Goal: Information Seeking & Learning: Learn about a topic

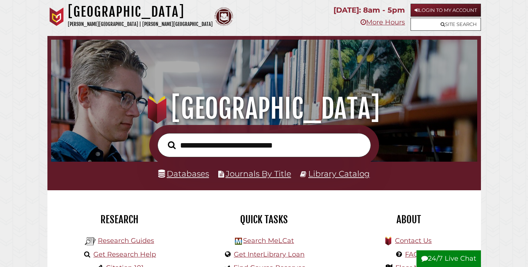
scroll to position [141, 423]
click at [213, 142] on input "text" at bounding box center [265, 145] width 214 height 24
type input "**********"
click at [172, 145] on button "Search" at bounding box center [171, 145] width 15 height 12
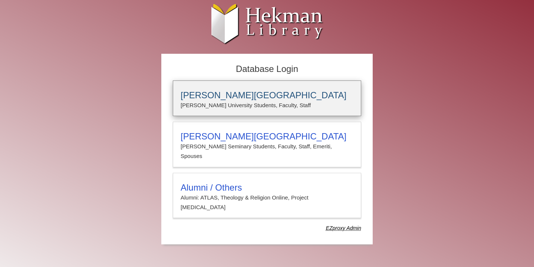
click at [237, 102] on p "[PERSON_NAME] University Students, Faculty, Staff" at bounding box center [267, 106] width 173 height 10
click at [229, 92] on h3 "Calvin University" at bounding box center [267, 95] width 173 height 10
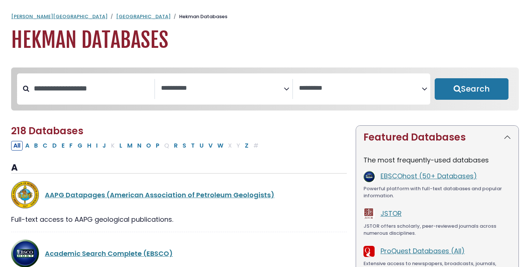
select select "Database Subject Filter"
select select "Database Vendors Filter"
click at [62, 151] on button "E" at bounding box center [62, 146] width 7 height 10
select select "Database Subject Filter"
select select "Database Vendors Filter"
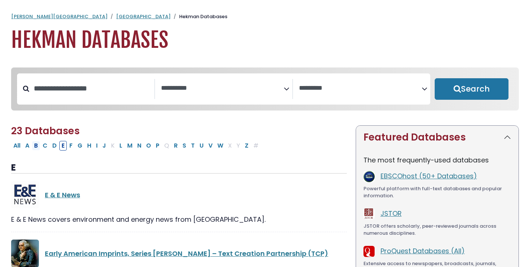
click at [37, 148] on button "B" at bounding box center [36, 146] width 8 height 10
select select "Database Subject Filter"
select select "Database Vendors Filter"
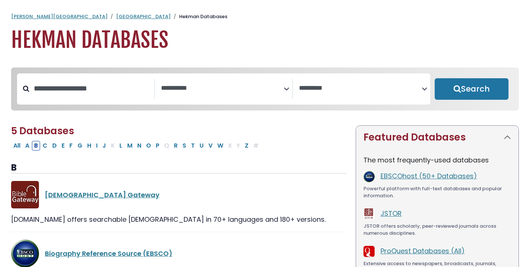
click at [257, 94] on span "Search filters" at bounding box center [222, 89] width 123 height 20
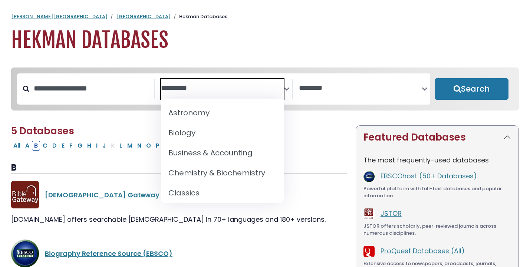
scroll to position [169, 0]
